Goal: Ask a question: Seek information or help from site administrators or community

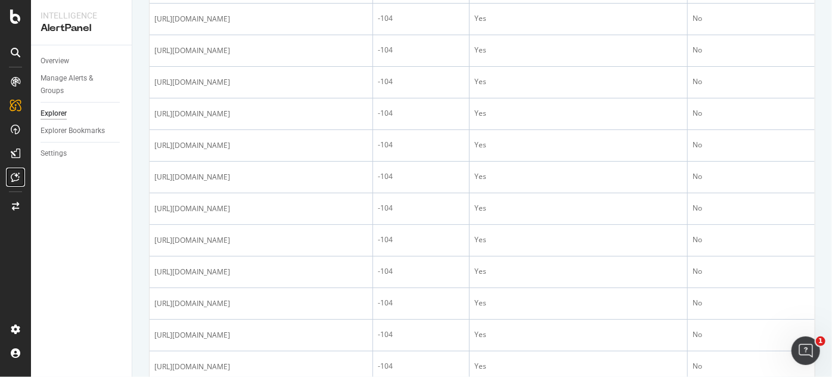
scroll to position [401, 0]
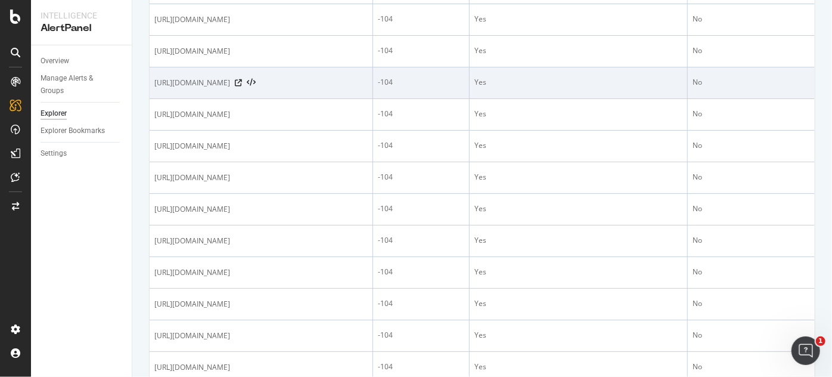
drag, startPoint x: 240, startPoint y: 154, endPoint x: 153, endPoint y: 135, distance: 88.9
click at [153, 99] on td "[URL][DOMAIN_NAME]" at bounding box center [261, 83] width 223 height 32
copy span "[URL][DOMAIN_NAME]"
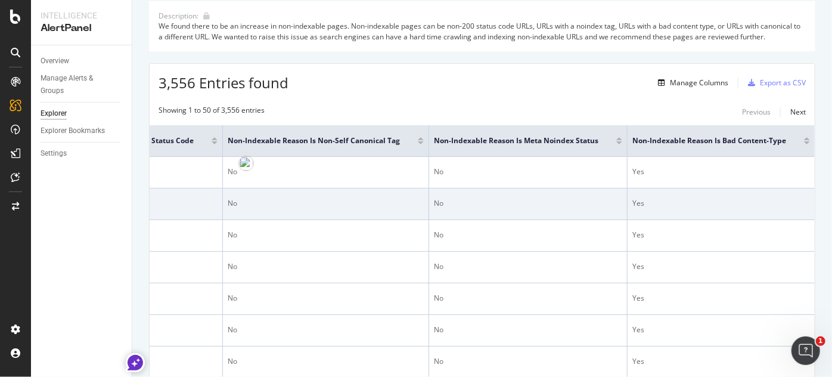
scroll to position [0, 538]
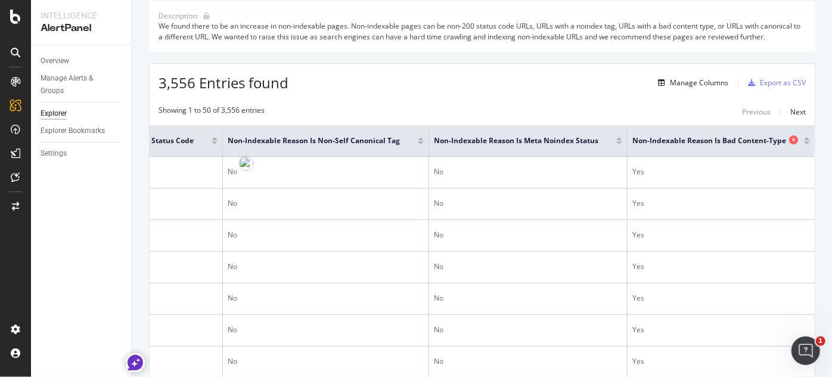
click at [679, 141] on span "Non-Indexable Reason is Bad Content-Type" at bounding box center [709, 140] width 154 height 11
copy span "Non-Indexable Reason is Bad Content-Type"
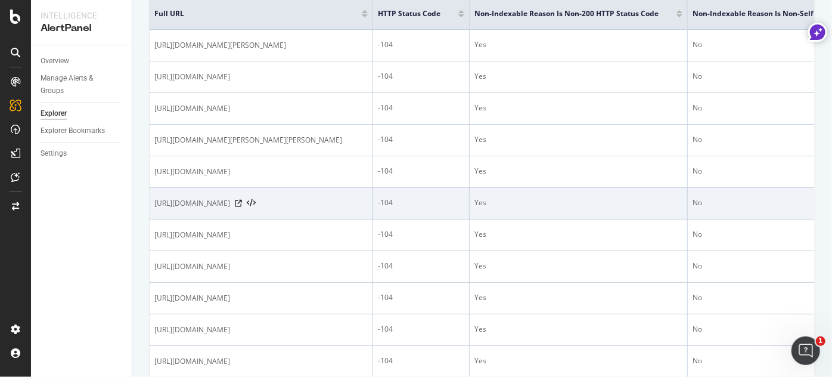
scroll to position [248, 0]
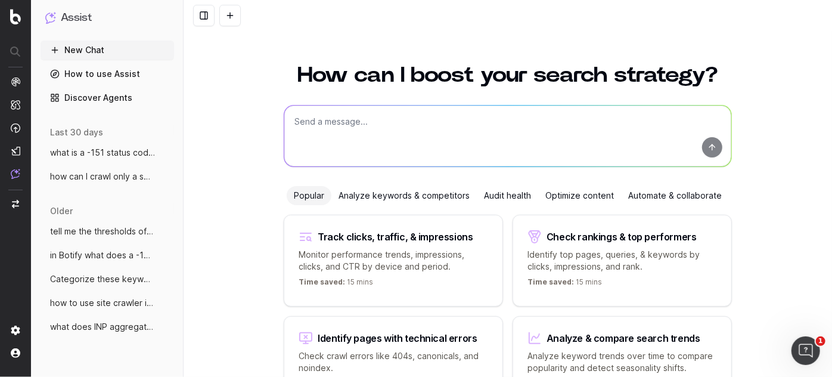
click at [477, 126] on textarea at bounding box center [507, 135] width 447 height 61
type textarea "what is a -104 status code mean in Botify"
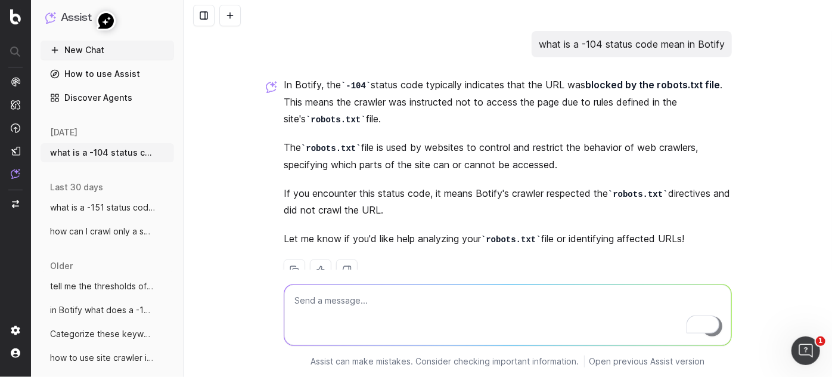
scroll to position [29, 0]
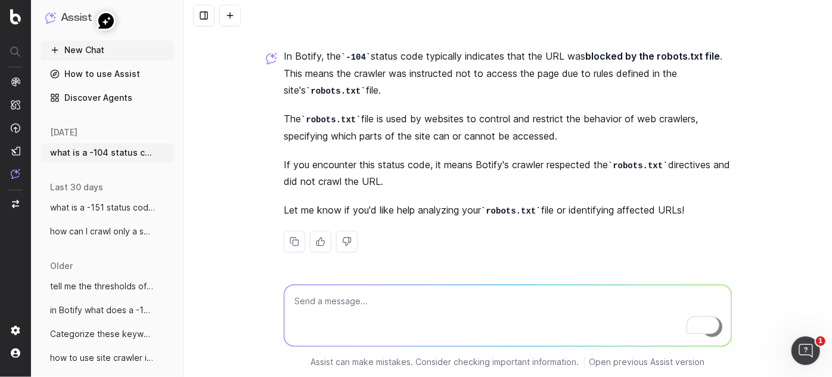
click at [424, 330] on textarea "To enrich screen reader interactions, please activate Accessibility in Grammarl…" at bounding box center [507, 314] width 447 height 61
type textarea "try again"
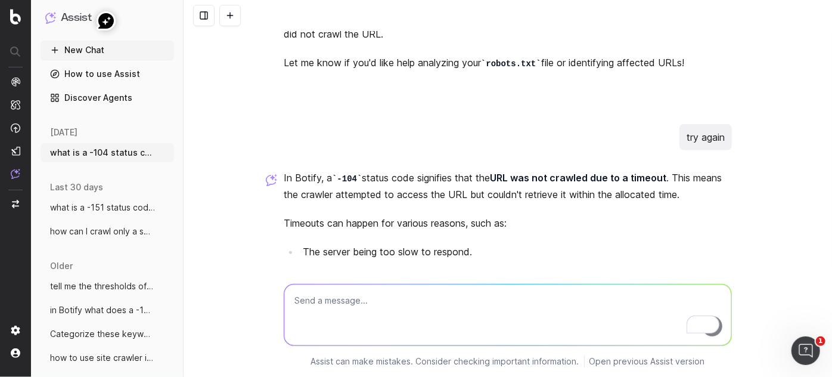
scroll to position [176, 0]
drag, startPoint x: 688, startPoint y: 195, endPoint x: 595, endPoint y: 181, distance: 93.9
drag, startPoint x: 595, startPoint y: 181, endPoint x: 519, endPoint y: 178, distance: 75.8
click at [519, 178] on strong "URL was not crawled due to a timeout" at bounding box center [578, 177] width 176 height 12
drag, startPoint x: 494, startPoint y: 176, endPoint x: 515, endPoint y: 181, distance: 22.0
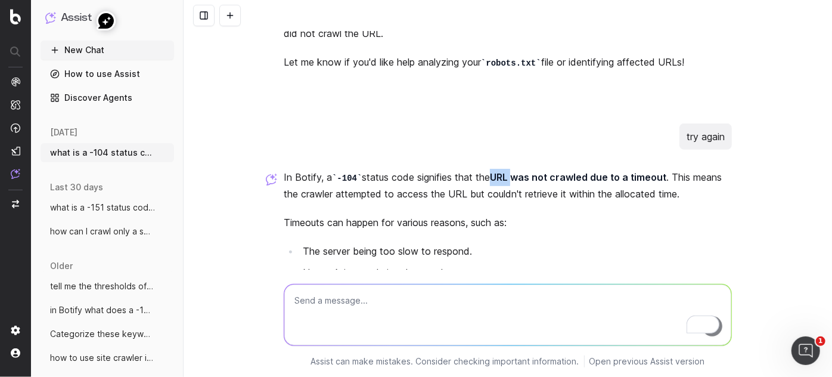
click at [515, 181] on strong "URL was not crawled due to a timeout" at bounding box center [578, 177] width 176 height 12
click at [466, 322] on textarea "To enrich screen reader interactions, please activate Accessibility in Grammarl…" at bounding box center [507, 314] width 447 height 61
type textarea "try again"
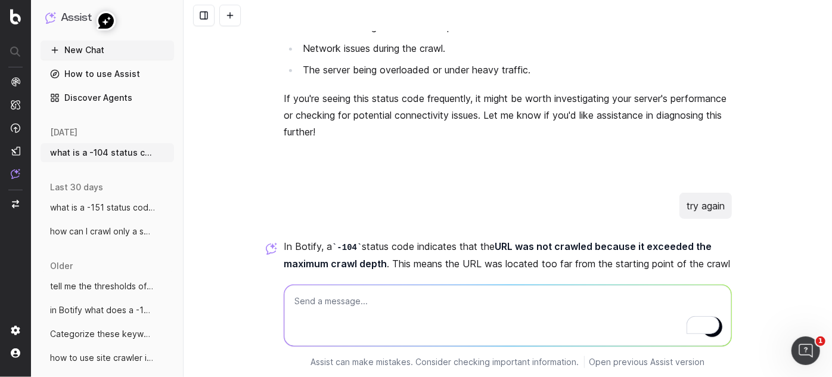
scroll to position [417, 0]
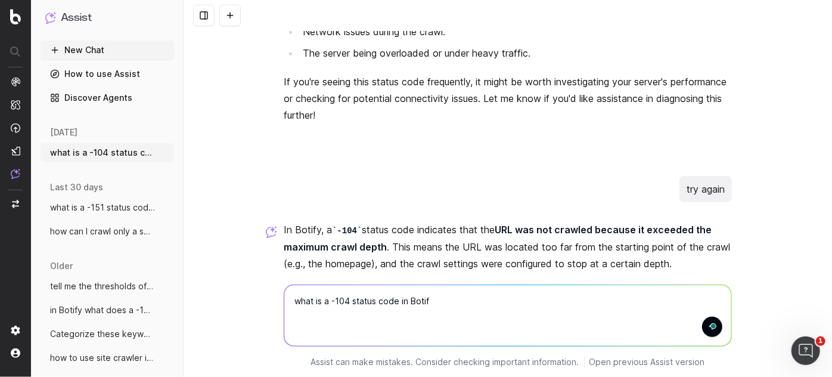
type textarea "what is a -104 status code in Botify"
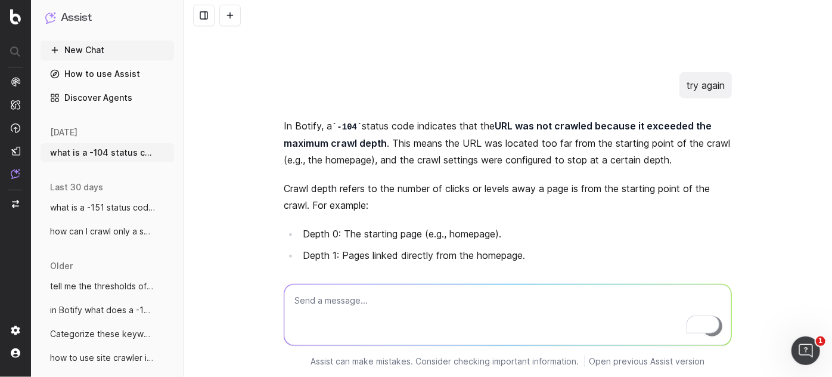
scroll to position [571, 0]
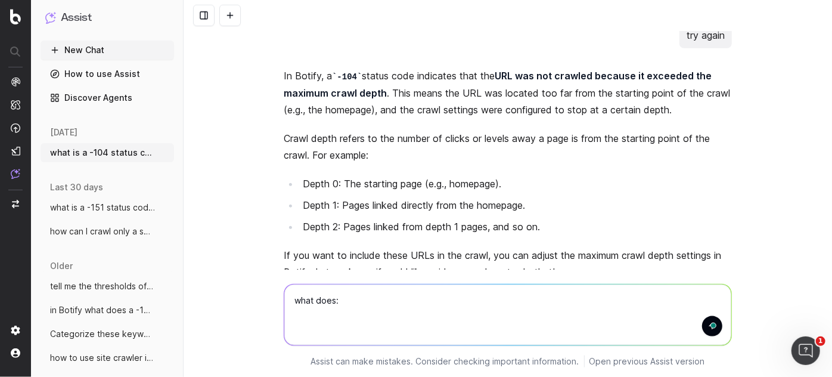
paste textarea "Non-Indexable Reason is Bad Content-Type"
type textarea "what does: Non-Indexable Reason is Bad Content-Type mean in Botify?"
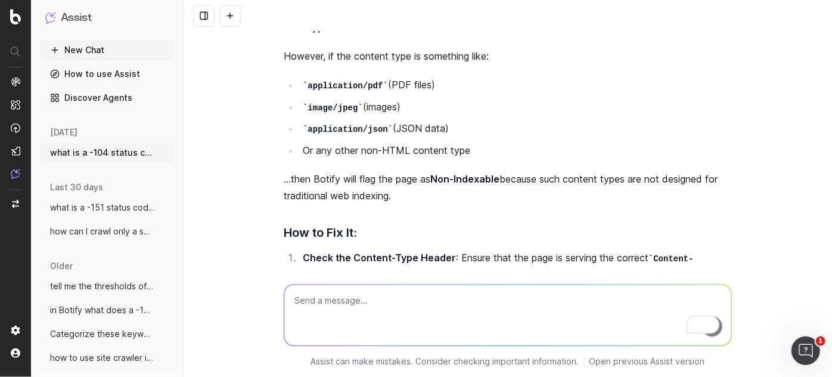
scroll to position [1352, 0]
